Goal: Transaction & Acquisition: Subscribe to service/newsletter

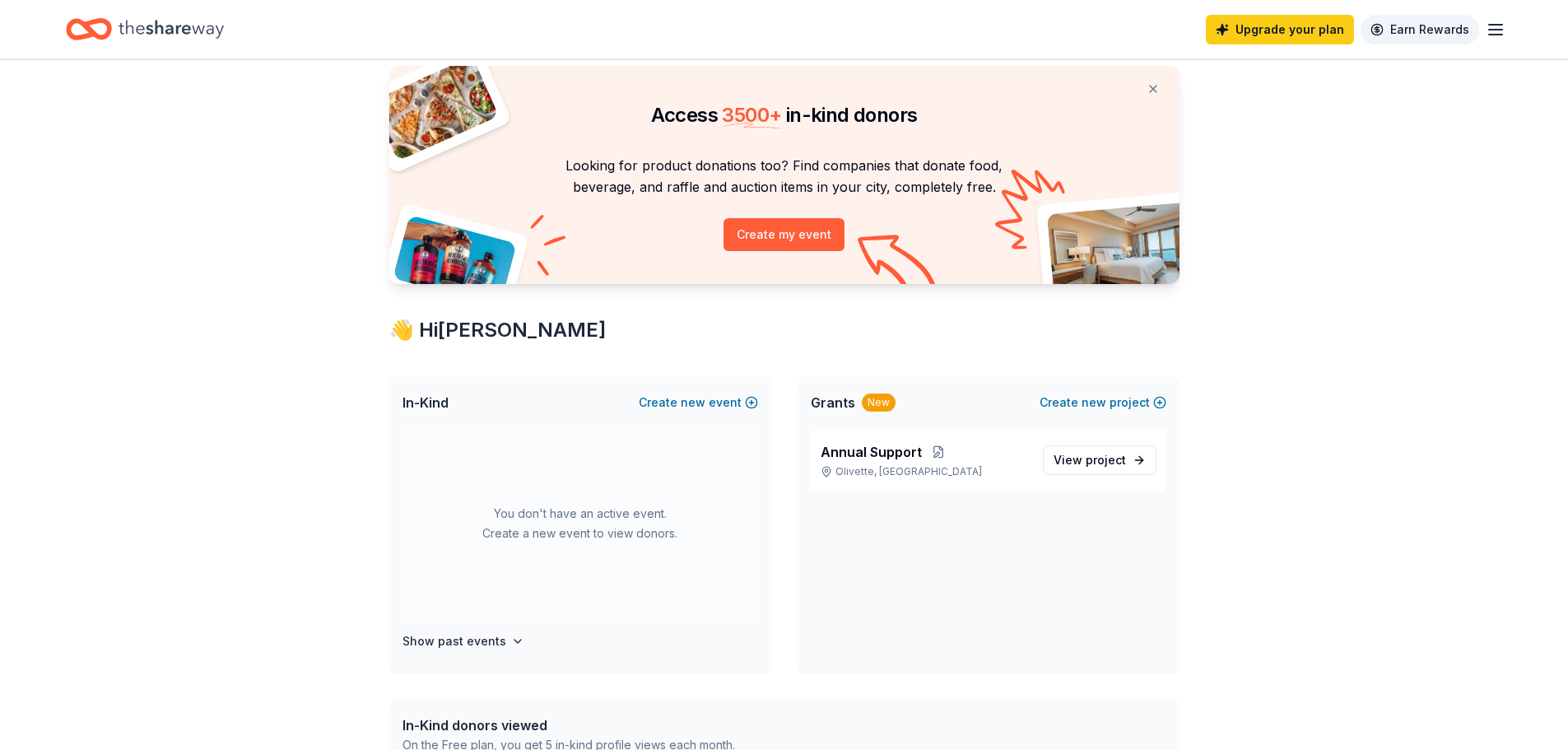
scroll to position [82, 0]
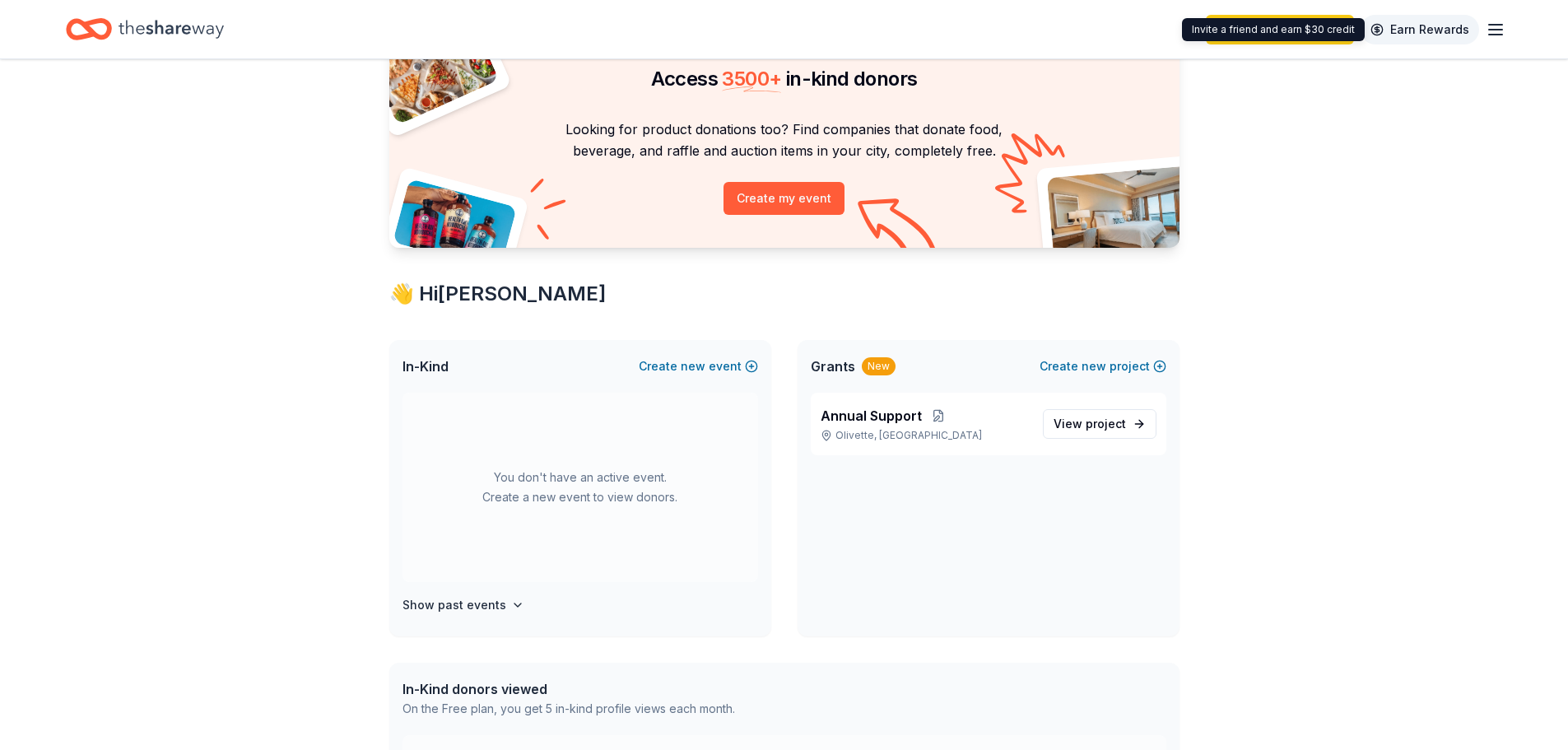
click at [1412, 25] on link "Earn Rewards" at bounding box center [1420, 29] width 119 height 30
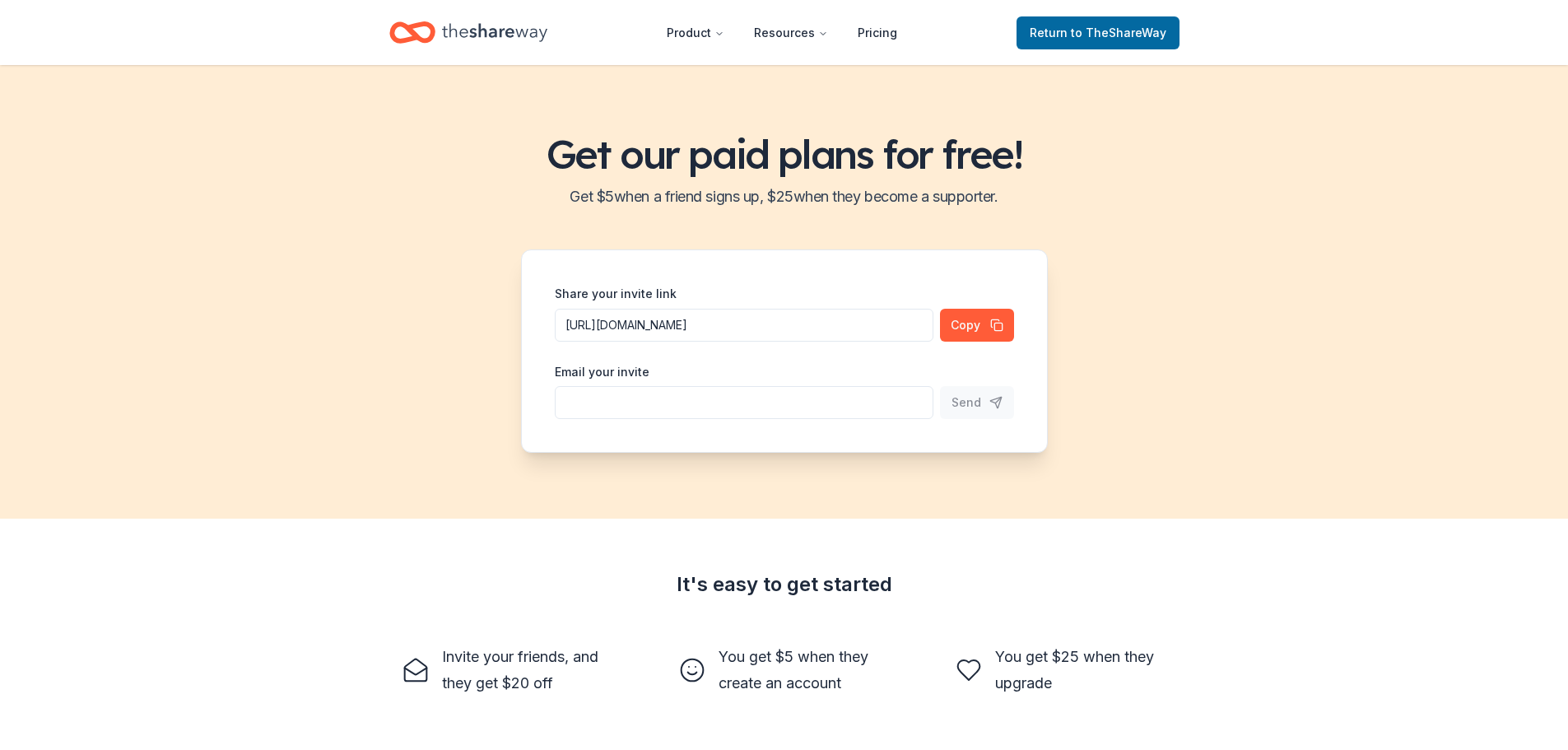
scroll to position [82, 0]
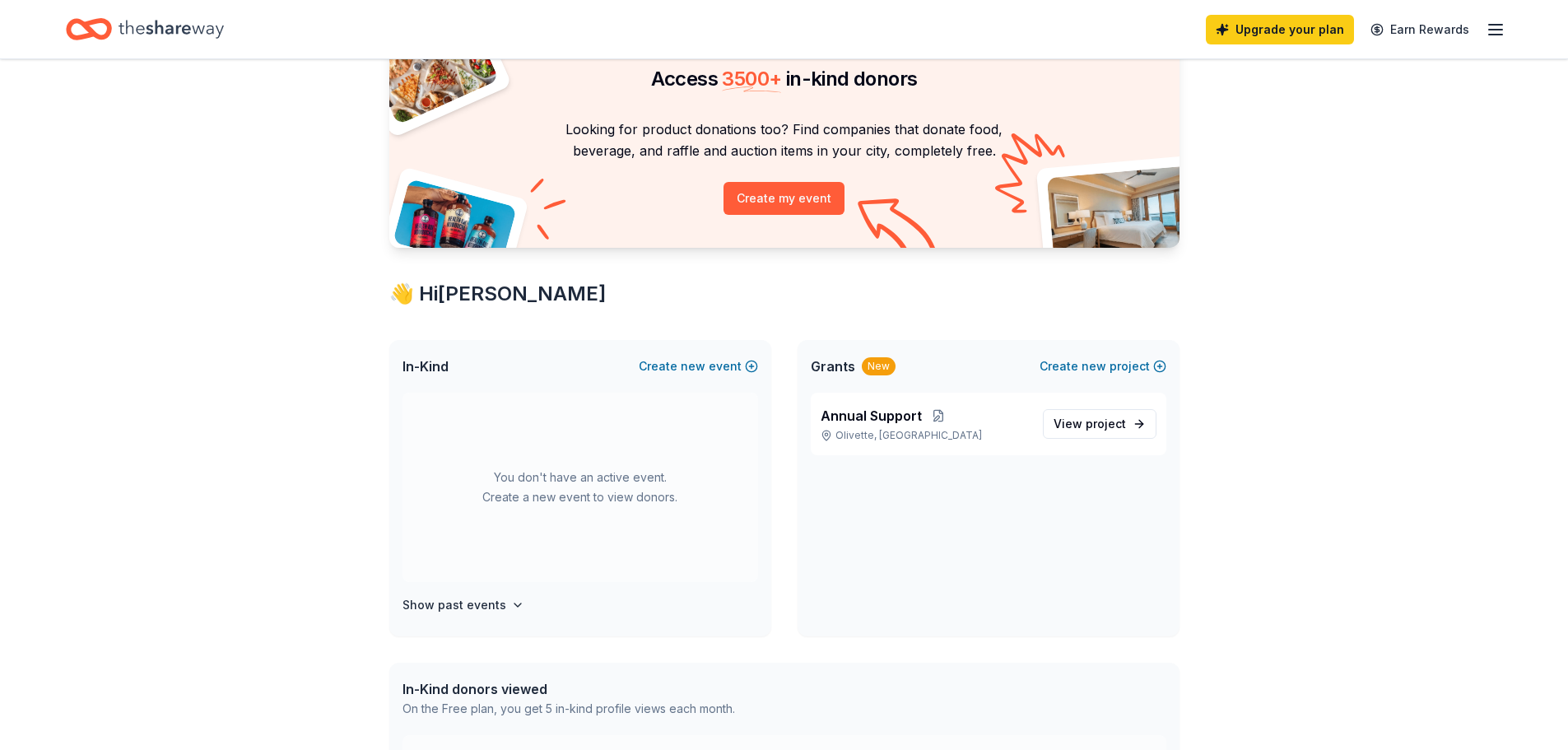
click at [1484, 28] on div "Upgrade your plan Earn Rewards" at bounding box center [1355, 29] width 300 height 39
click at [1501, 30] on icon "button" at bounding box center [1495, 29] width 20 height 20
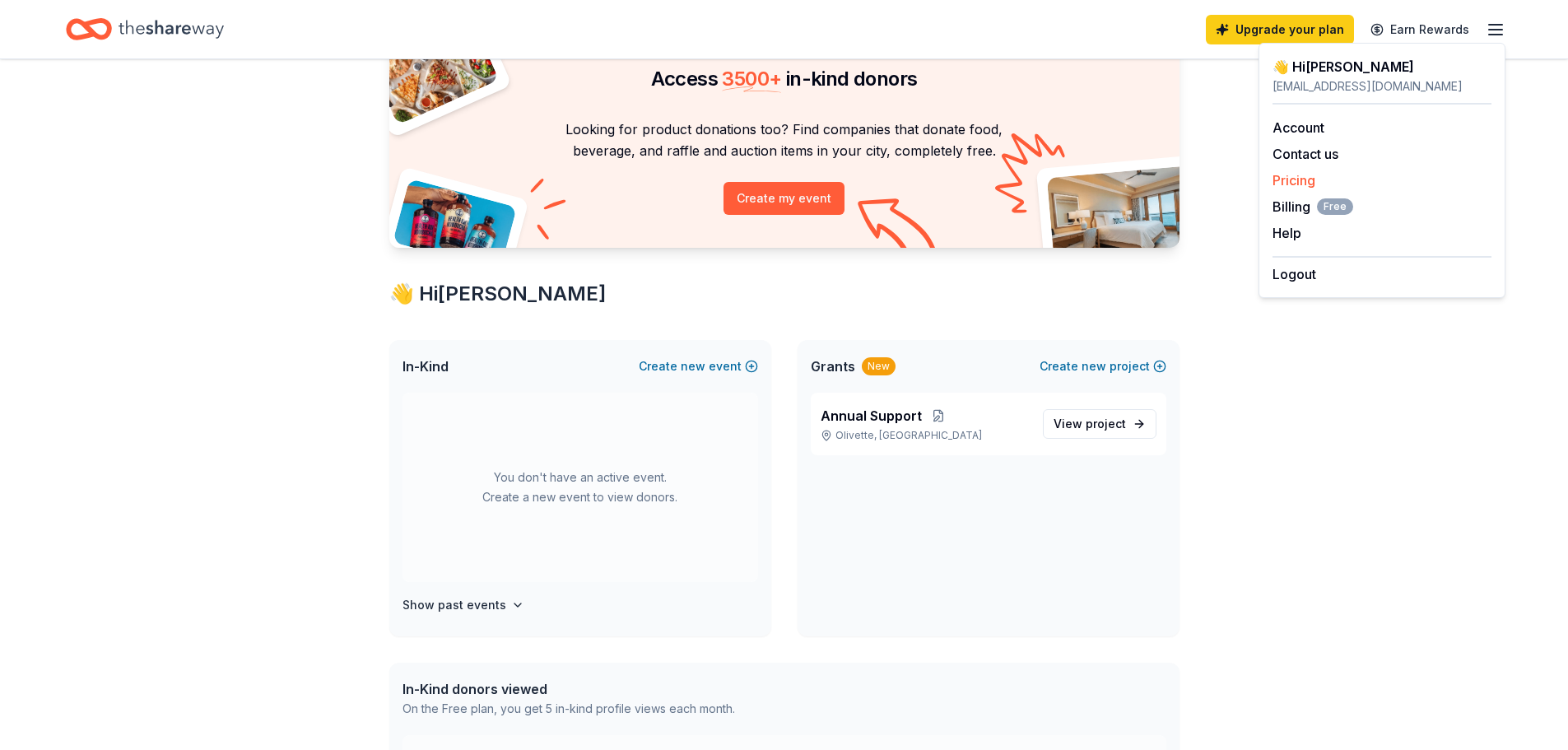
click at [1298, 182] on link "Pricing" at bounding box center [1294, 180] width 43 height 16
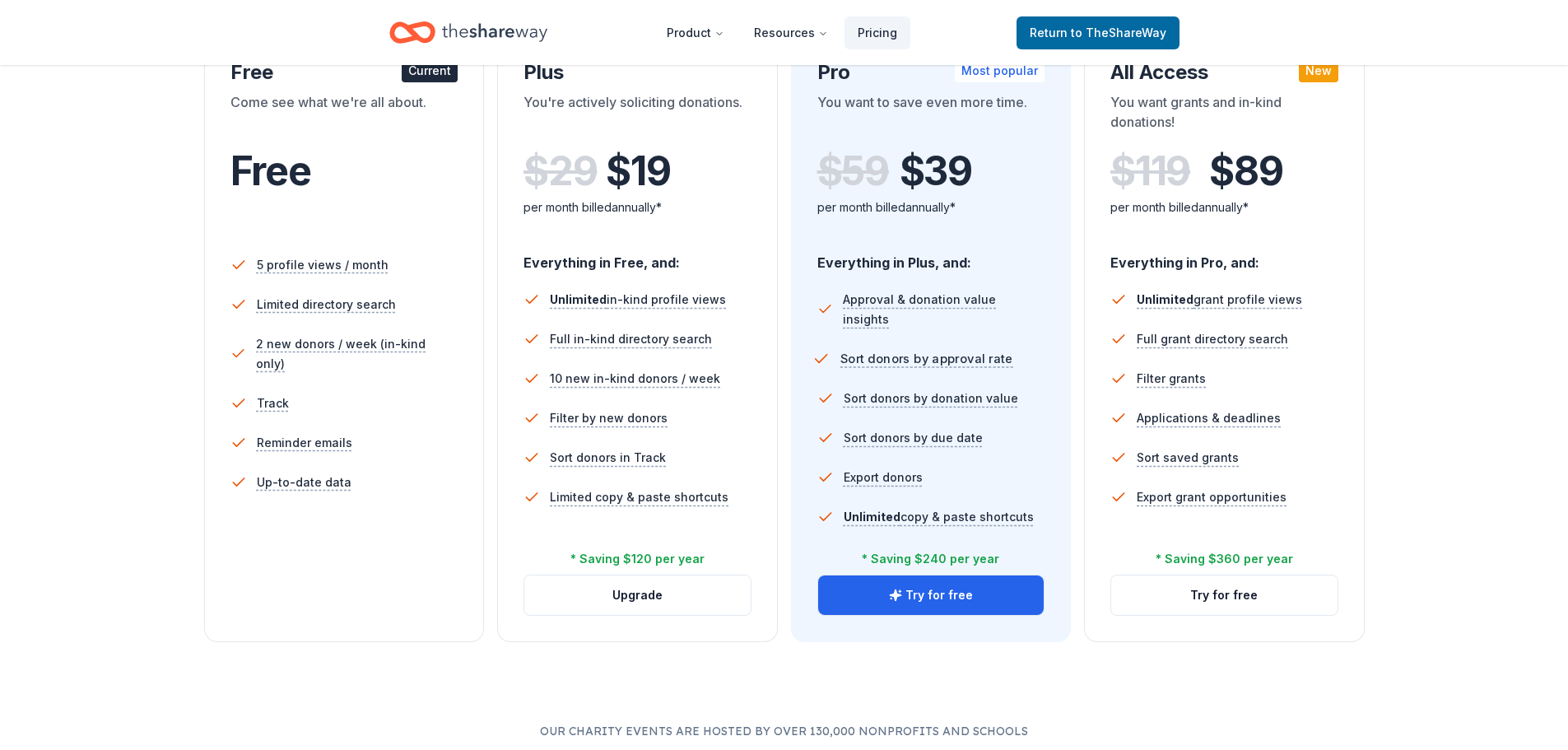
scroll to position [329, 0]
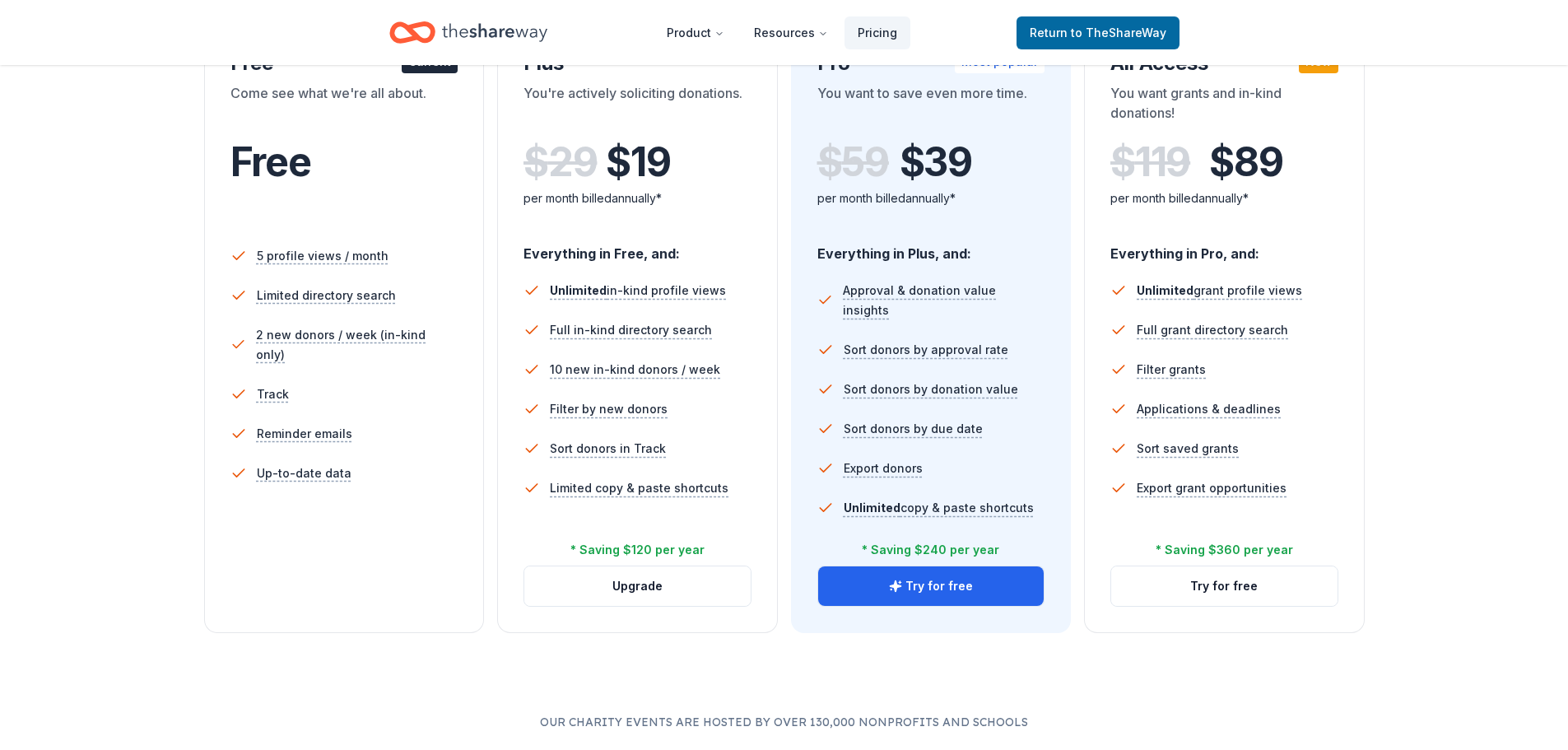
click at [1364, 638] on div "Choose the perfect plan for you Monthly Annual Free Current Come see what we're…" at bounding box center [784, 369] width 1568 height 1081
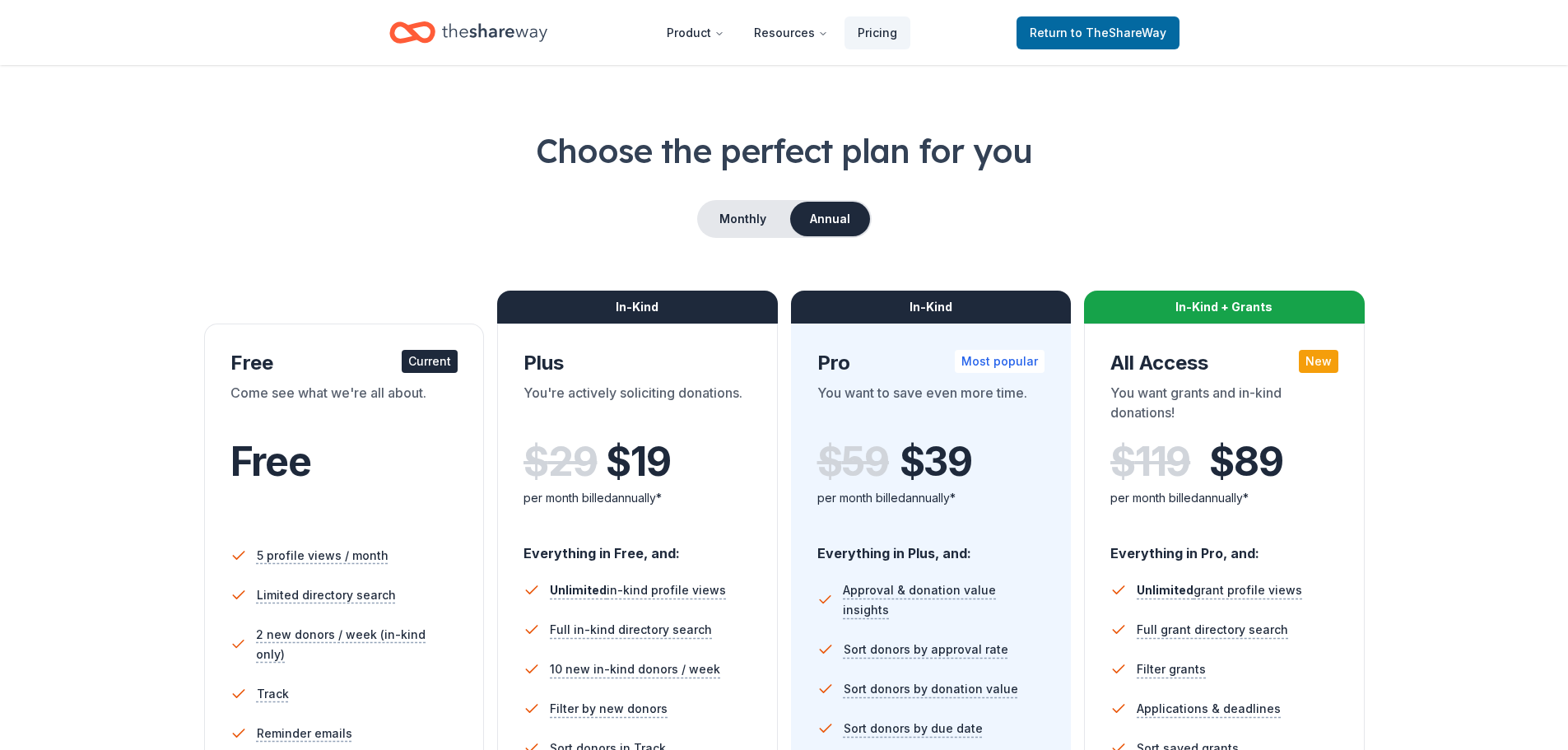
scroll to position [0, 0]
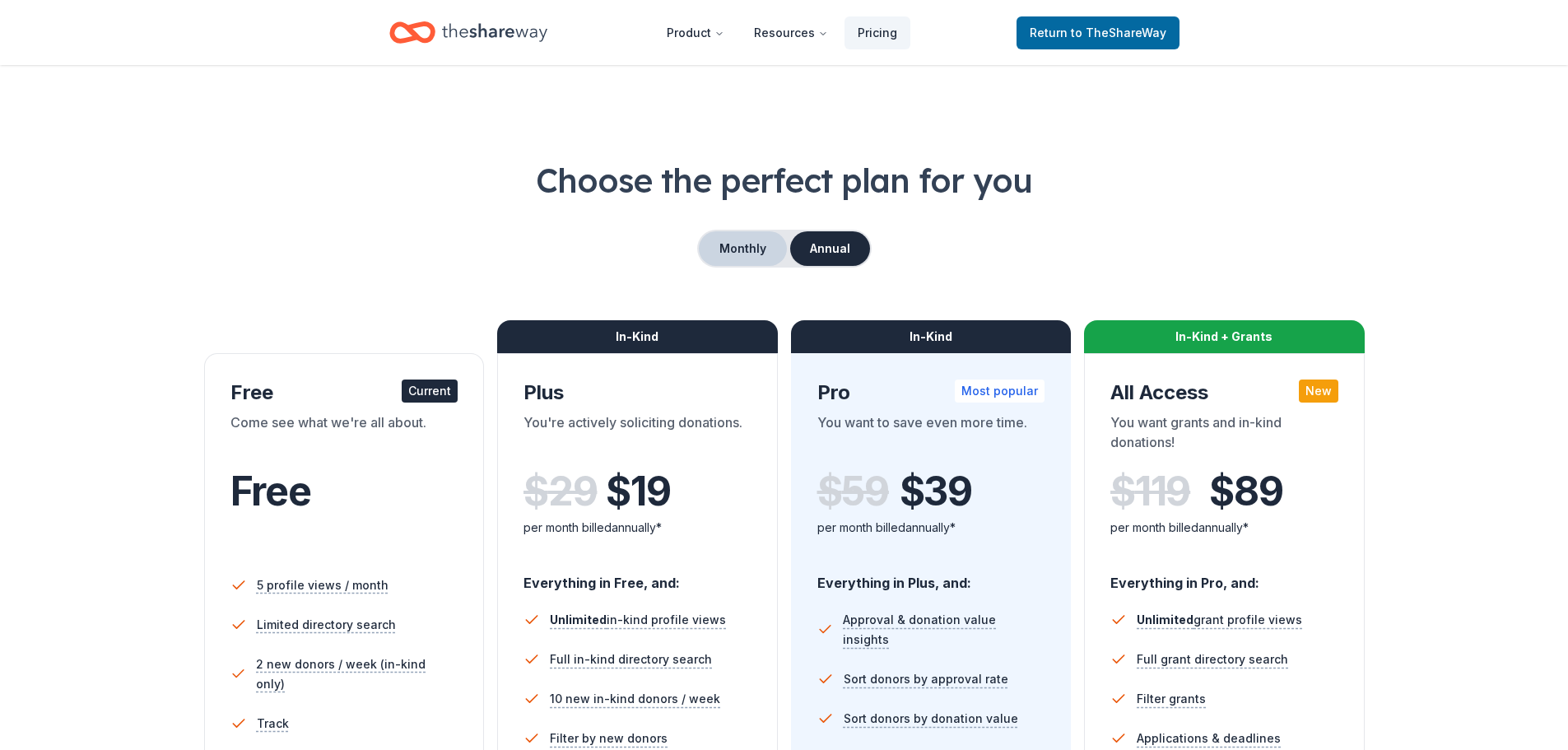
click at [758, 249] on button "Monthly" at bounding box center [743, 248] width 88 height 34
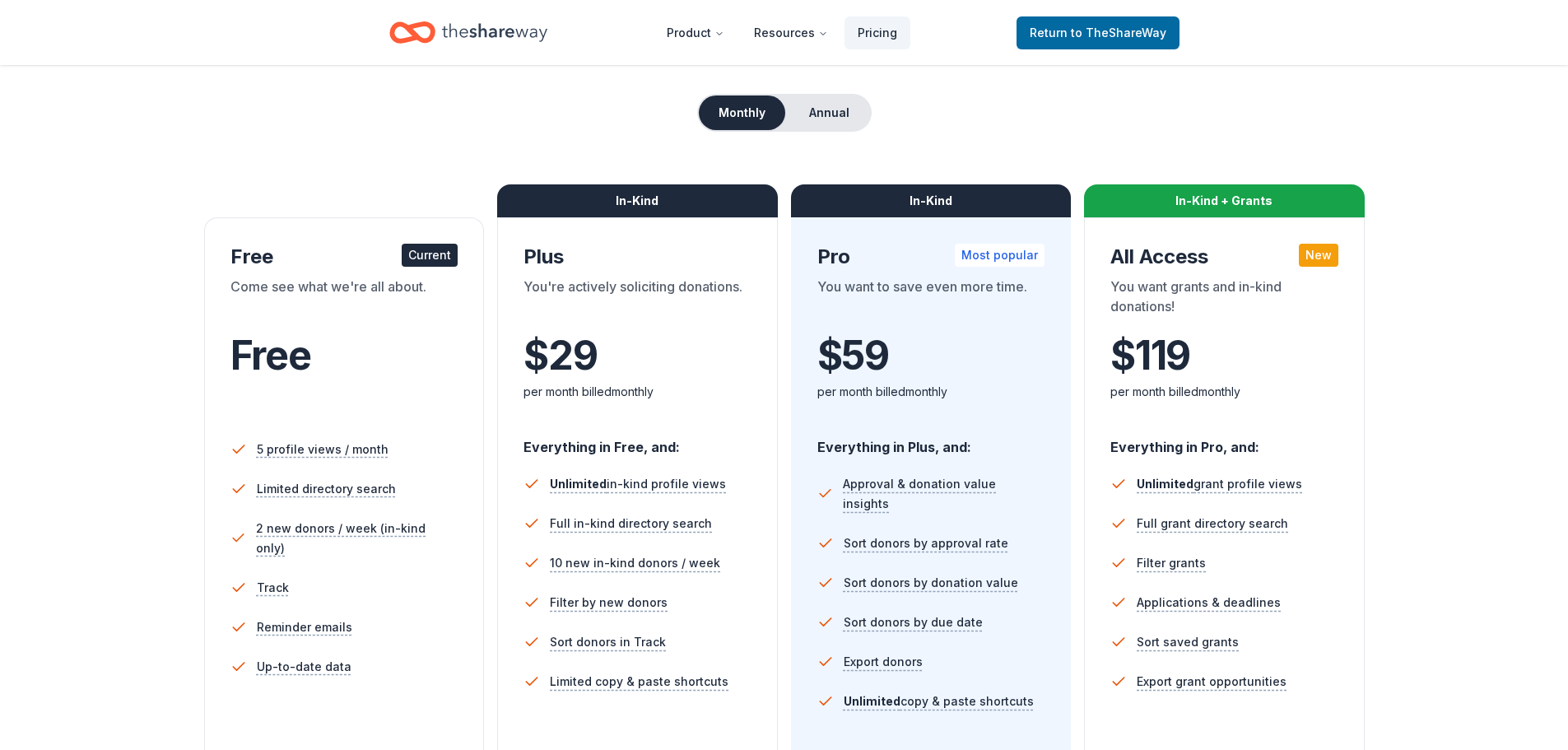
scroll to position [165, 0]
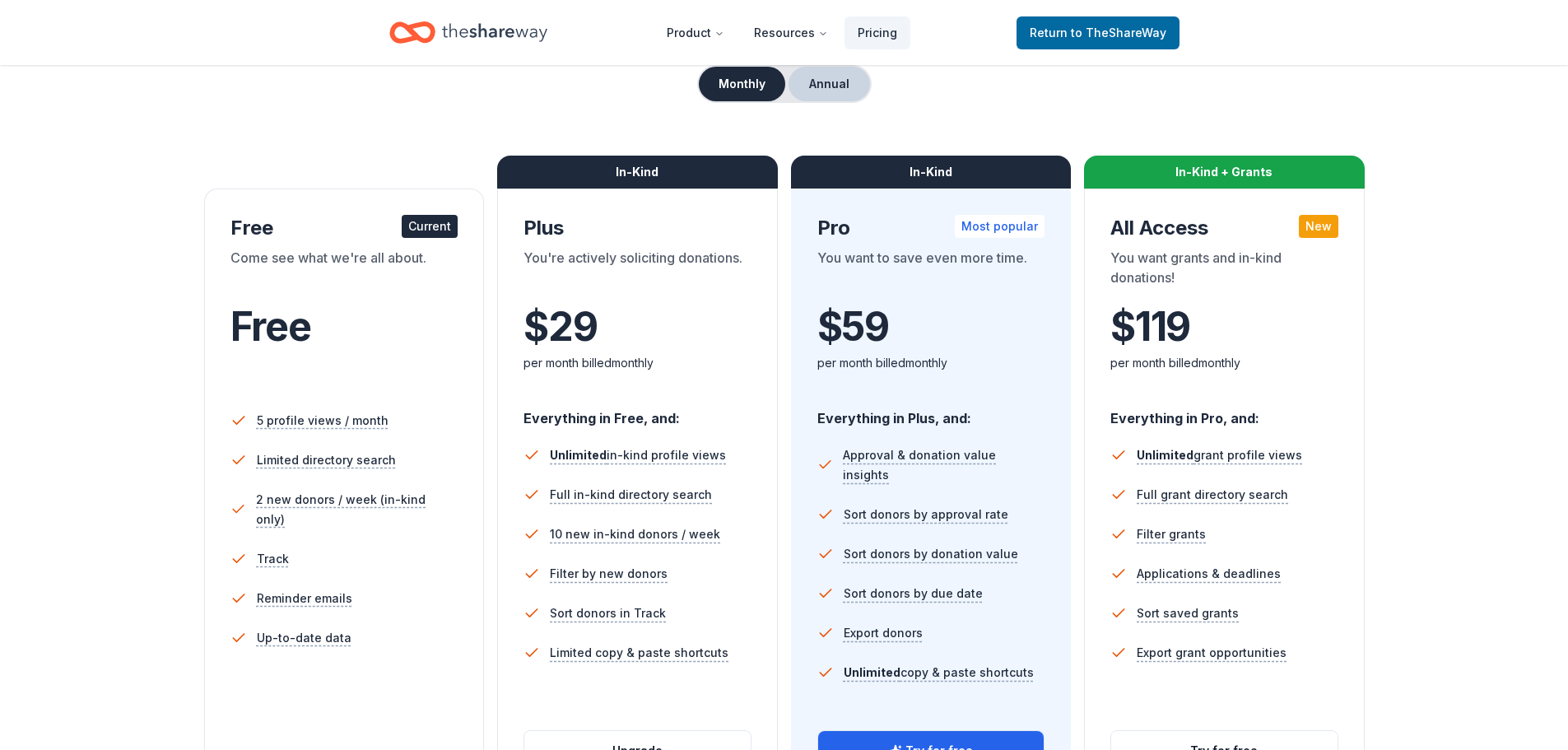
click at [849, 88] on button "Annual" at bounding box center [829, 84] width 82 height 34
